Goal: Information Seeking & Learning: Learn about a topic

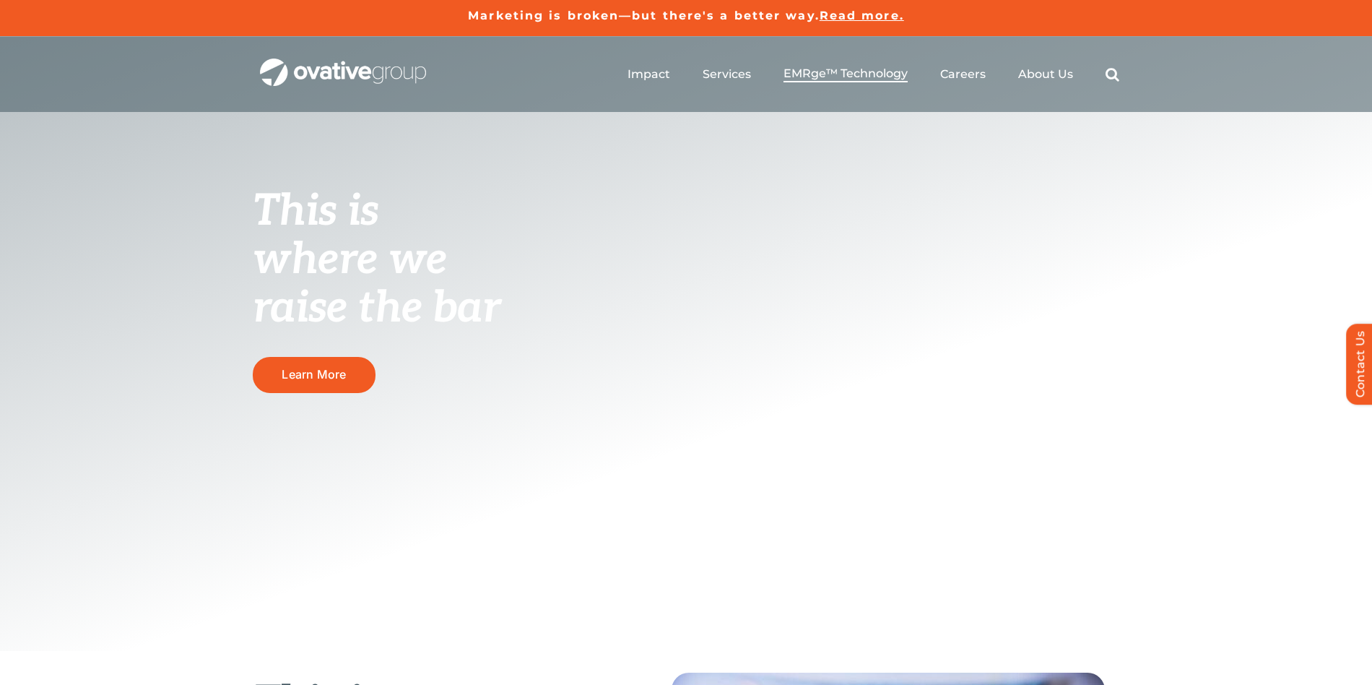
click at [842, 71] on span "EMRge™ Technology" at bounding box center [846, 73] width 124 height 14
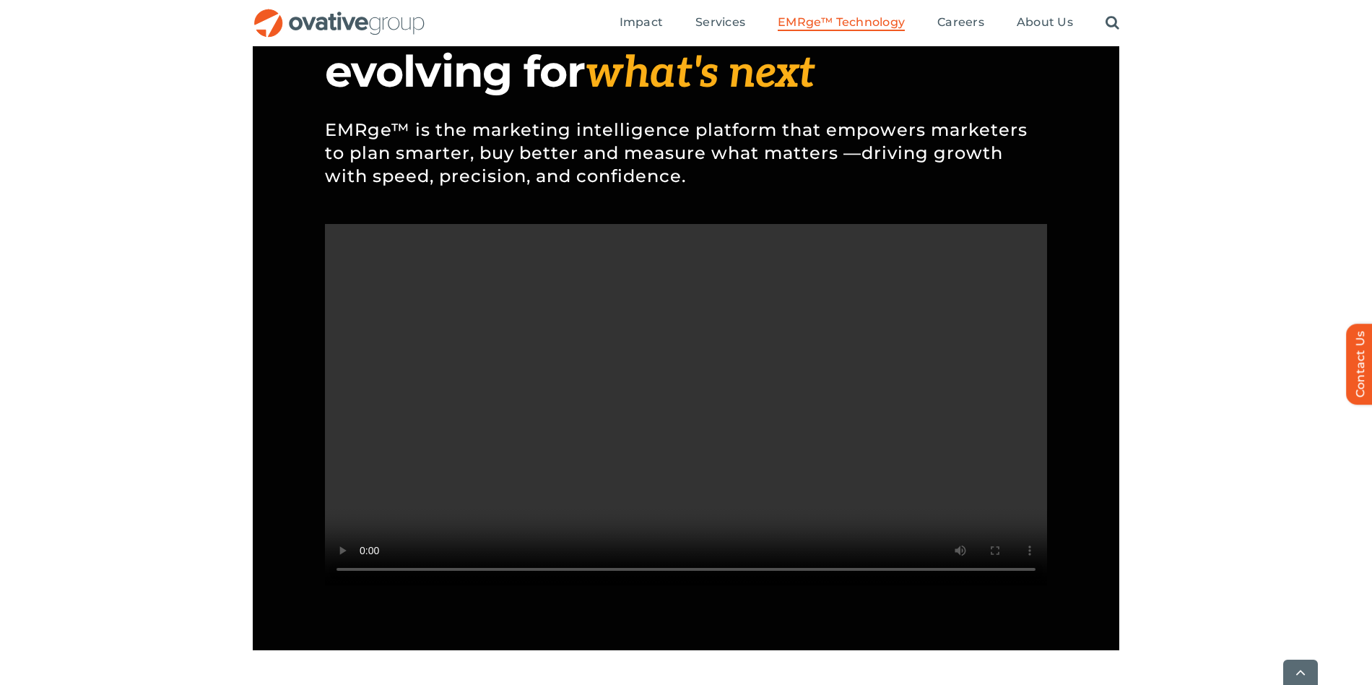
scroll to position [1262, 0]
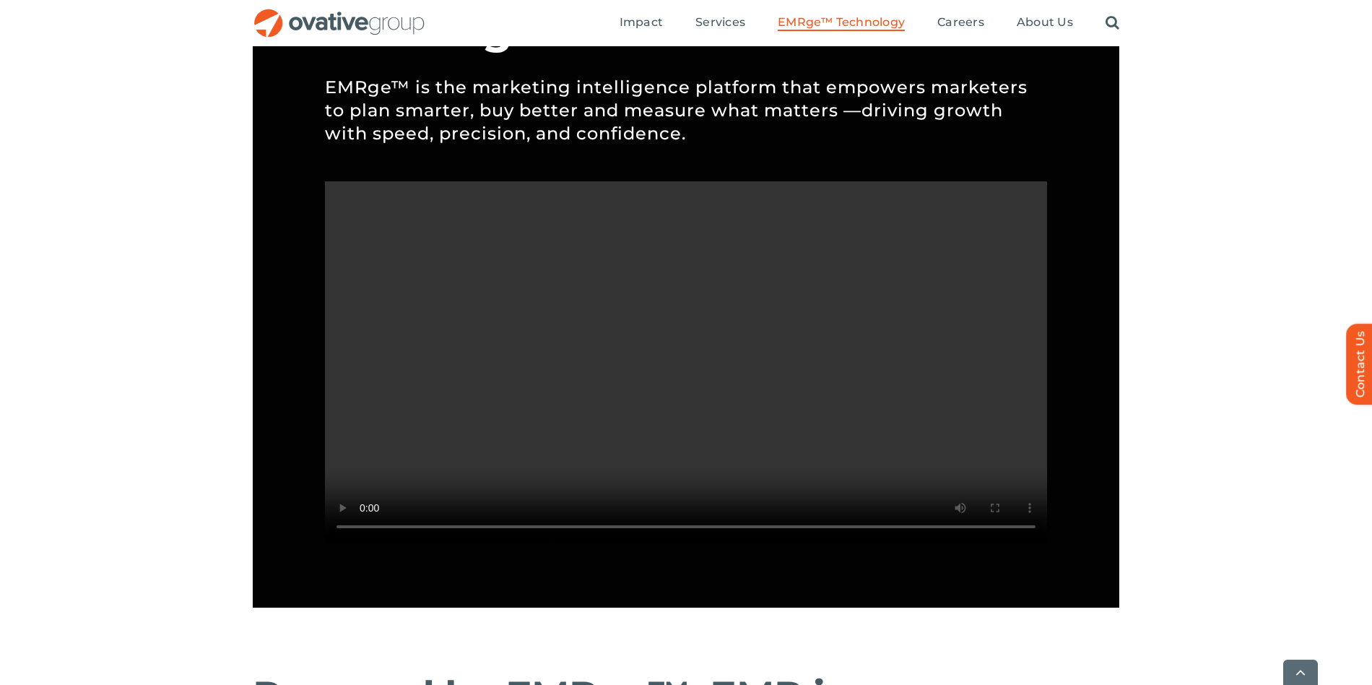
click at [569, 195] on video "Sorry, your browser doesn't support embedded videos." at bounding box center [686, 361] width 722 height 361
